Goal: Task Accomplishment & Management: Complete application form

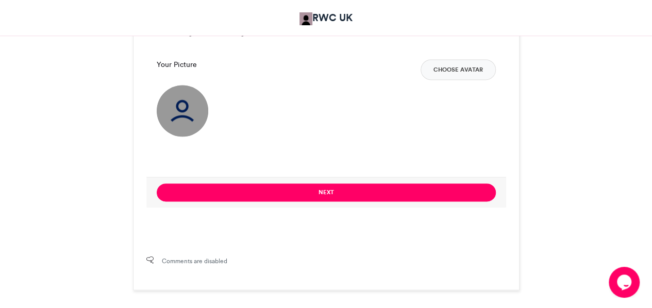
scroll to position [737, 0]
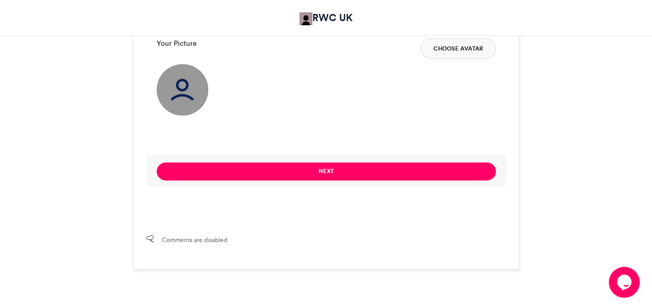
click at [448, 50] on button "Choose Avatar" at bounding box center [458, 48] width 75 height 21
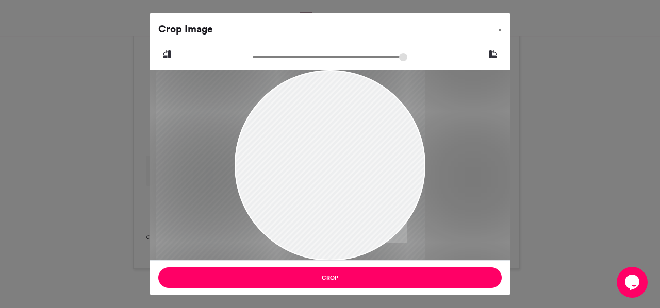
drag, startPoint x: 282, startPoint y: 190, endPoint x: 118, endPoint y: 152, distance: 168.0
click at [118, 152] on div "Crop Image × Crop" at bounding box center [330, 154] width 660 height 308
drag, startPoint x: 259, startPoint y: 55, endPoint x: 302, endPoint y: 112, distance: 71.2
click at [287, 62] on input "zoom" at bounding box center [330, 57] width 155 height 10
drag, startPoint x: 331, startPoint y: 187, endPoint x: 216, endPoint y: 190, distance: 115.5
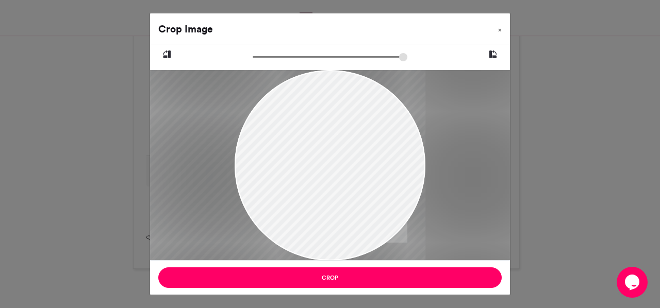
click at [216, 190] on div at bounding box center [191, 169] width 467 height 331
drag, startPoint x: 287, startPoint y: 58, endPoint x: 311, endPoint y: 63, distance: 25.3
click at [311, 62] on input "zoom" at bounding box center [330, 57] width 155 height 10
drag, startPoint x: 346, startPoint y: 149, endPoint x: 300, endPoint y: 110, distance: 60.7
click at [292, 172] on div at bounding box center [110, 196] width 631 height 446
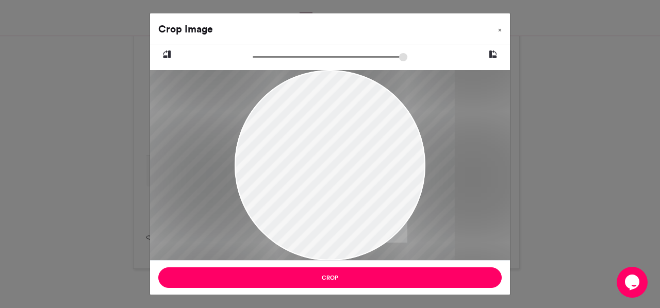
drag, startPoint x: 308, startPoint y: 57, endPoint x: 338, endPoint y: 58, distance: 29.9
click at [338, 58] on input "zoom" at bounding box center [330, 57] width 155 height 10
drag, startPoint x: 351, startPoint y: 131, endPoint x: 364, endPoint y: 153, distance: 25.5
click at [364, 153] on div at bounding box center [64, 220] width 808 height 571
drag, startPoint x: 339, startPoint y: 112, endPoint x: 310, endPoint y: 116, distance: 28.7
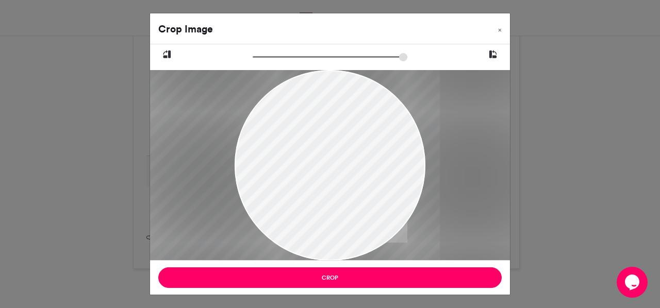
click at [310, 116] on div at bounding box center [36, 224] width 808 height 571
drag, startPoint x: 335, startPoint y: 56, endPoint x: 355, endPoint y: 92, distance: 40.9
click at [356, 60] on input "zoom" at bounding box center [330, 57] width 155 height 10
drag, startPoint x: 336, startPoint y: 151, endPoint x: 357, endPoint y: 153, distance: 20.8
click at [357, 153] on div at bounding box center [13, 236] width 926 height 655
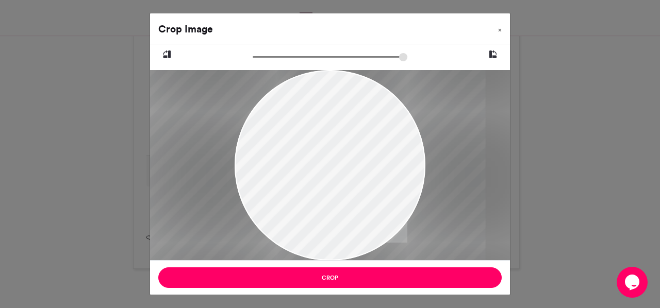
drag, startPoint x: 358, startPoint y: 56, endPoint x: 365, endPoint y: 56, distance: 6.7
type input "******"
click at [365, 56] on input "zoom" at bounding box center [330, 57] width 155 height 10
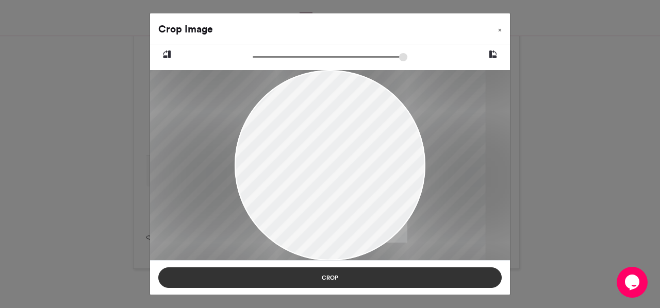
click at [335, 277] on button "Crop" at bounding box center [329, 278] width 343 height 21
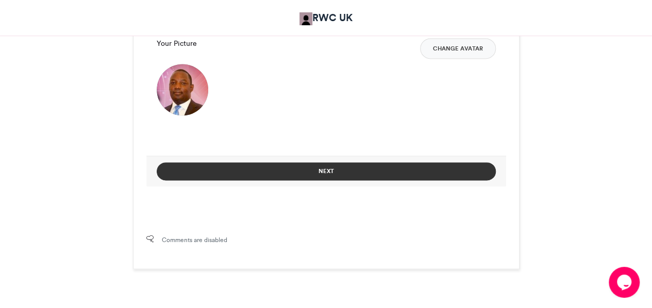
click at [333, 169] on button "Next" at bounding box center [326, 171] width 339 height 18
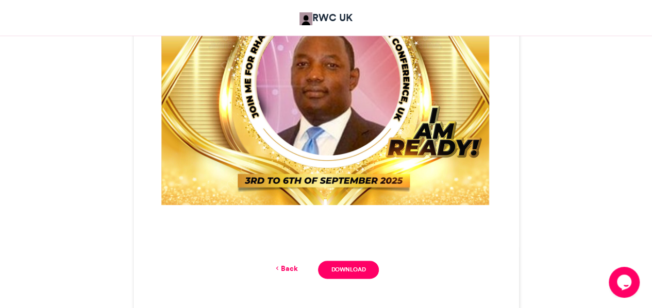
scroll to position [490, 0]
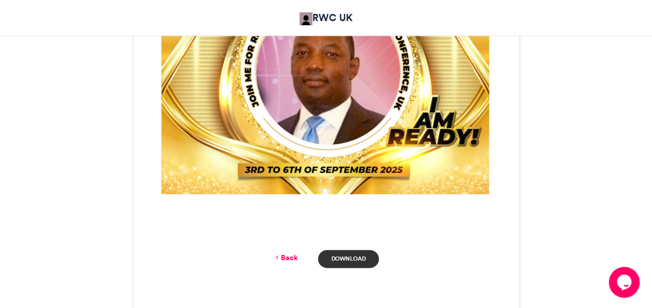
click at [348, 256] on link "Download" at bounding box center [348, 259] width 60 height 18
